Goal: Task Accomplishment & Management: Use online tool/utility

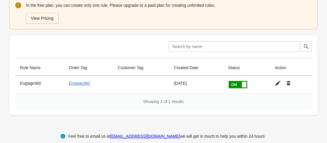
scroll to position [70, 0]
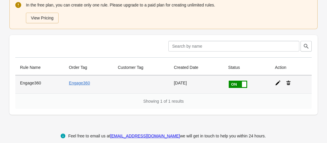
click at [276, 83] on icon at bounding box center [278, 83] width 5 height 5
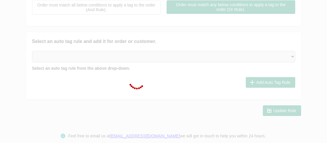
type input "Engage360"
checkbox input "true"
type input "Engage360"
select select "2"
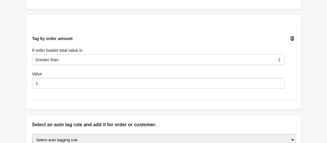
scroll to position [182, 0]
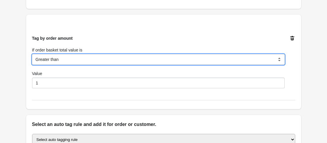
click at [55, 62] on select "Equal to Greater than Less than" at bounding box center [158, 59] width 253 height 11
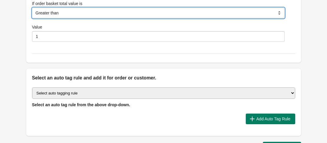
scroll to position [229, 0]
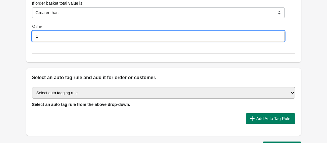
click at [67, 39] on input "1" at bounding box center [158, 36] width 253 height 11
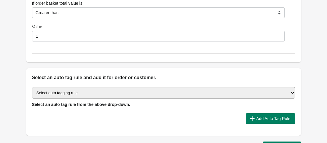
click at [70, 55] on div "Tag by order amount If order basket total value is Equal to Greater than Less t…" at bounding box center [163, 15] width 275 height 94
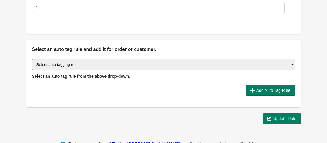
scroll to position [248, 0]
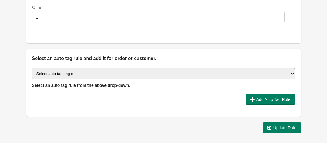
click at [123, 76] on select "Select auto tagging rule Tag by order amount Tag based on the order count (Volu…" at bounding box center [163, 73] width 263 height 11
select select "3"
click at [32, 68] on select "Select auto tagging rule Tag by order amount Tag based on the order count (Volu…" at bounding box center [163, 73] width 263 height 11
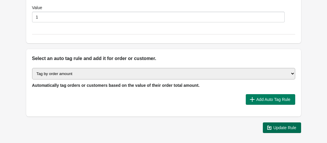
click at [281, 130] on span "Update Rule" at bounding box center [284, 127] width 23 height 5
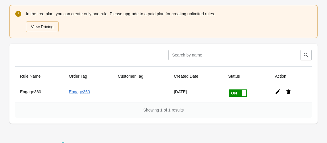
scroll to position [78, 0]
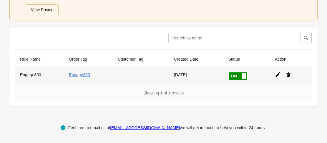
click at [277, 76] on icon at bounding box center [278, 75] width 6 height 6
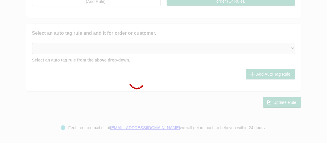
type input "Engage360"
checkbox input "true"
type input "Engage360"
select select "2"
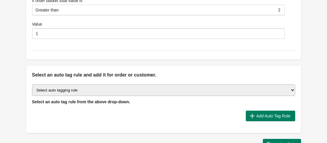
scroll to position [233, 0]
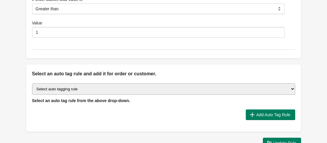
click at [116, 93] on select "Select auto tagging rule Tag by order amount Tag based on the order count (Volu…" at bounding box center [163, 88] width 263 height 11
select select "3"
click at [32, 83] on select "Select auto tagging rule Tag by order amount Tag based on the order count (Volu…" at bounding box center [163, 88] width 263 height 11
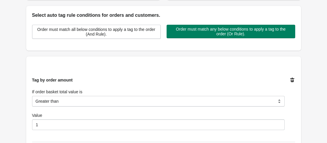
scroll to position [140, 0]
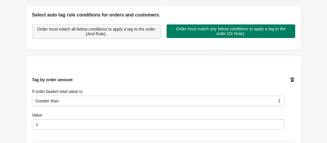
click at [117, 33] on span "Order must match all below conditions to apply a tag to the order (And Rule)." at bounding box center [96, 31] width 119 height 9
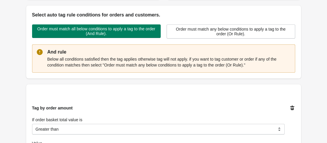
click at [122, 64] on p "Below all conditions satisfied then the tag applies otherwise tag will not appl…" at bounding box center [168, 62] width 243 height 12
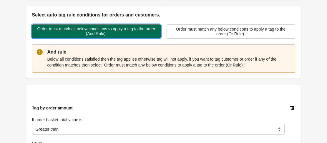
click at [128, 34] on span "Order must match all below conditions to apply a tag to the order (And Rule)." at bounding box center [96, 30] width 119 height 9
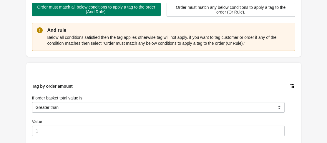
scroll to position [162, 0]
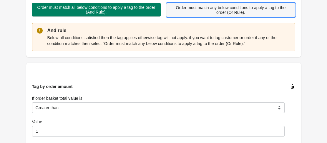
click at [182, 13] on span "Order must match any below conditions to apply a tag to the order (Or Rule)." at bounding box center [231, 9] width 119 height 9
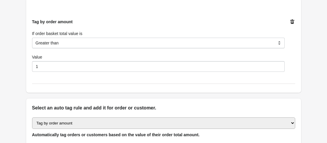
scroll to position [199, 0]
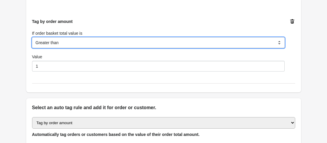
click at [72, 44] on select "Equal to Greater than Less than" at bounding box center [158, 42] width 253 height 11
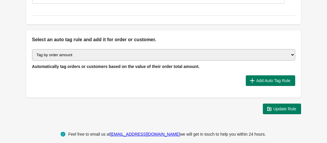
scroll to position [267, 0]
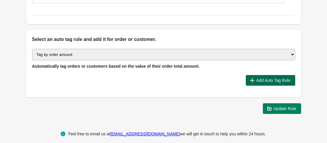
click at [260, 81] on span "Add Auto Tag Rule" at bounding box center [273, 80] width 34 height 5
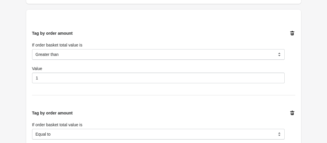
scroll to position [186, 0]
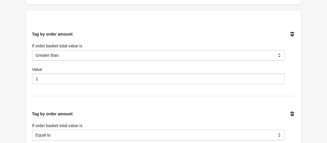
click at [290, 113] on icon at bounding box center [292, 114] width 6 height 6
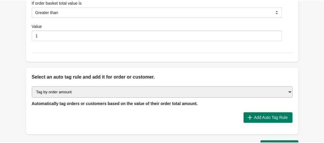
scroll to position [230, 0]
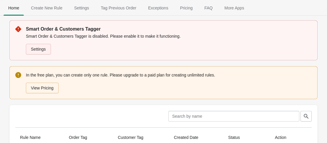
click at [36, 49] on link "Settings" at bounding box center [38, 49] width 25 height 11
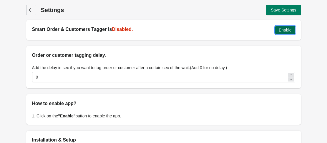
click at [289, 28] on span "Enable" at bounding box center [285, 30] width 13 height 5
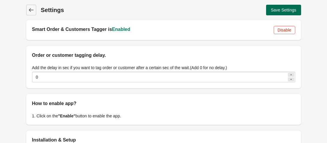
click at [278, 10] on span "Save Settings" at bounding box center [283, 10] width 25 height 5
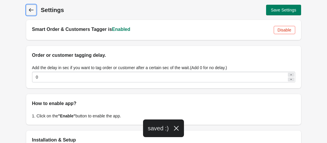
click at [31, 8] on icon at bounding box center [31, 10] width 6 height 6
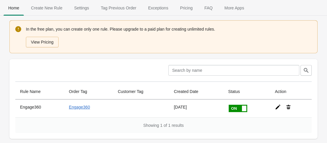
scroll to position [32, 0]
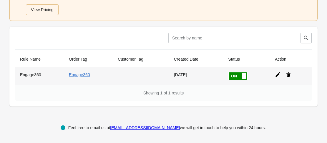
click at [278, 74] on icon at bounding box center [278, 74] width 5 height 5
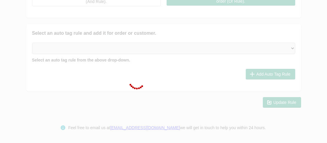
type input "Engage360"
checkbox input "true"
type input "Engage360"
select select "2"
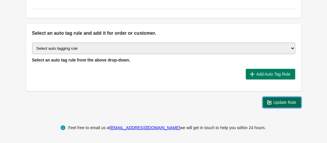
click at [281, 106] on button "Update Rule" at bounding box center [282, 102] width 38 height 11
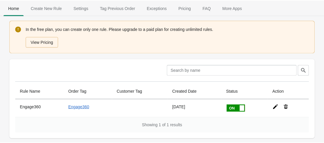
scroll to position [32, 0]
